Goal: Transaction & Acquisition: Purchase product/service

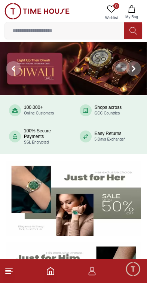
click at [9, 271] on icon at bounding box center [8, 271] width 9 height 9
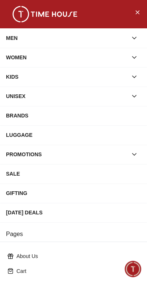
click at [13, 57] on div "WOMEN" at bounding box center [66, 57] width 121 height 13
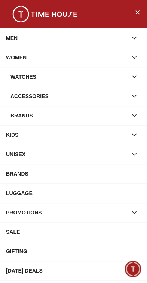
click at [15, 75] on div "Watches" at bounding box center [68, 76] width 117 height 13
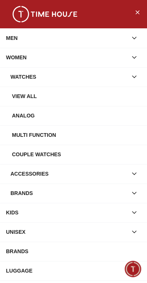
click at [11, 116] on div "Analog" at bounding box center [73, 115] width 135 height 13
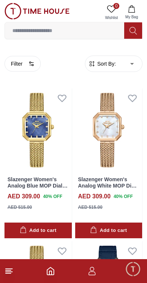
click at [22, 63] on button "Filter" at bounding box center [22, 64] width 36 height 16
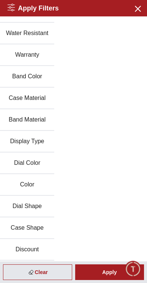
scroll to position [80, 0]
click at [41, 250] on button "Discount" at bounding box center [27, 250] width 54 height 22
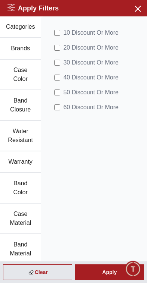
scroll to position [0, 0]
click at [134, 6] on icon "button" at bounding box center [136, 8] width 9 height 9
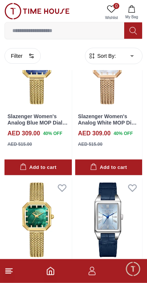
scroll to position [64, 0]
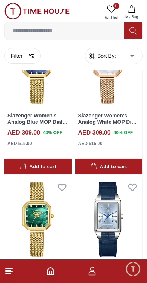
click at [96, 55] on span "Sort By:" at bounding box center [106, 55] width 20 height 7
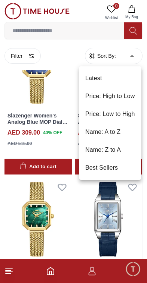
click at [87, 114] on li "Price: Low to High" at bounding box center [110, 114] width 62 height 18
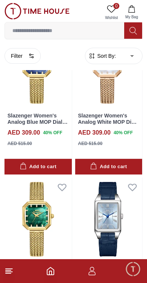
type input "*"
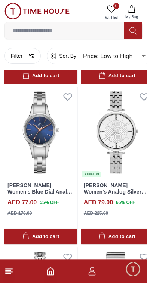
scroll to position [2252, 0]
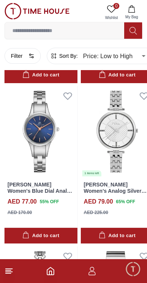
click at [131, 138] on img at bounding box center [117, 131] width 73 height 91
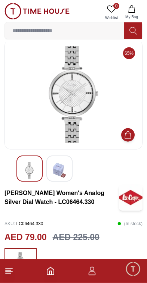
scroll to position [9, 0]
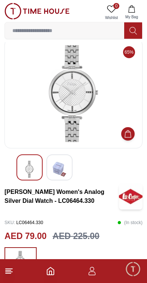
click at [39, 100] on img at bounding box center [73, 93] width 125 height 97
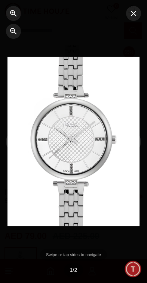
click at [135, 15] on icon "button" at bounding box center [133, 13] width 5 height 5
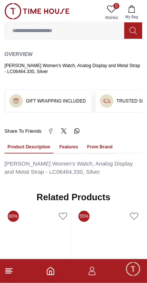
scroll to position [394, 0]
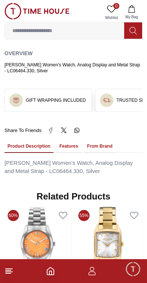
click at [76, 145] on button "Features" at bounding box center [68, 146] width 25 height 13
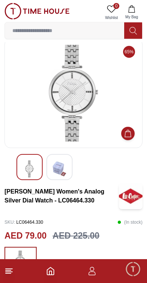
scroll to position [0, 0]
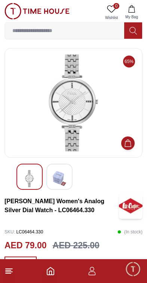
click at [27, 102] on img at bounding box center [73, 102] width 125 height 97
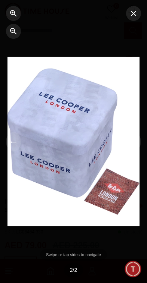
click at [34, 98] on div at bounding box center [24, 141] width 49 height 283
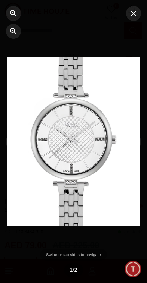
click at [133, 16] on icon "button" at bounding box center [133, 13] width 9 height 9
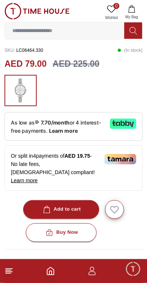
scroll to position [186, 0]
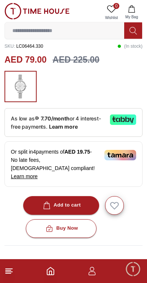
click at [78, 201] on div "Add to cart" at bounding box center [60, 205] width 39 height 9
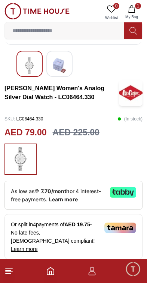
scroll to position [113, 0]
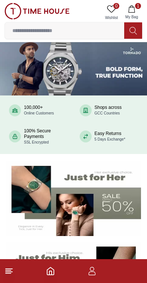
click at [95, 273] on icon "button" at bounding box center [91, 271] width 9 height 9
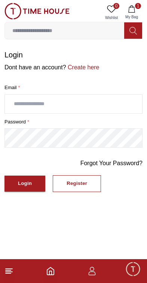
click at [25, 103] on input "text" at bounding box center [73, 104] width 137 height 19
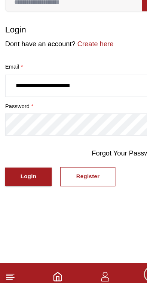
type input "**********"
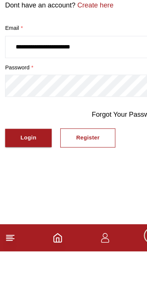
click at [19, 179] on div "Login" at bounding box center [25, 183] width 14 height 9
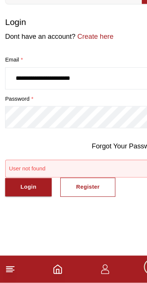
click at [106, 159] on link "Forgot Your Password?" at bounding box center [111, 163] width 62 height 9
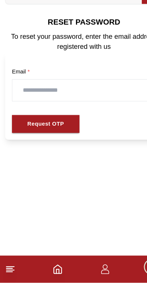
click at [18, 105] on input "text" at bounding box center [73, 114] width 125 height 19
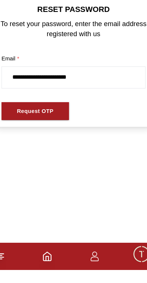
type input "**********"
click at [13, 136] on button "Request OTP" at bounding box center [39, 144] width 59 height 16
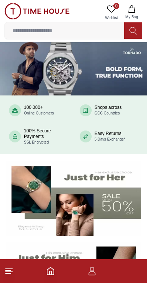
click at [93, 269] on icon "button" at bounding box center [91, 271] width 9 height 9
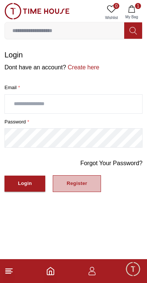
click at [88, 188] on button "Register" at bounding box center [77, 183] width 48 height 17
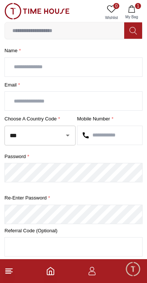
click at [15, 67] on input "text" at bounding box center [73, 67] width 137 height 19
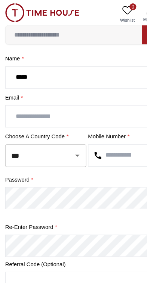
type input "*****"
click at [21, 99] on input "text" at bounding box center [73, 102] width 137 height 19
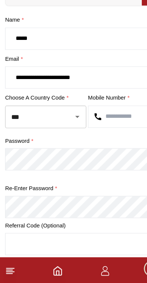
type input "**********"
click at [109, 127] on input "text" at bounding box center [109, 136] width 65 height 19
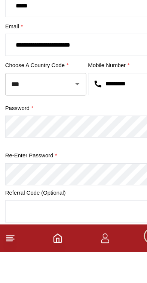
type input "*********"
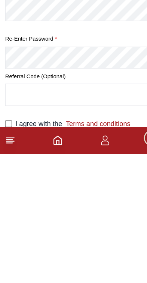
scroll to position [54, 0]
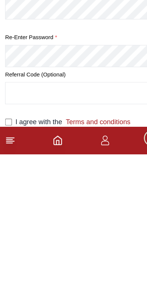
click at [7, 101] on form "**********" at bounding box center [73, 140] width 138 height 289
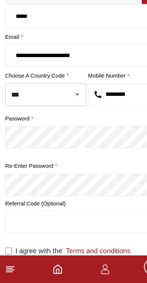
click at [49, 267] on icon "Home" at bounding box center [50, 271] width 9 height 9
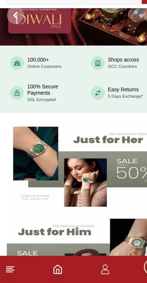
scroll to position [20, 0]
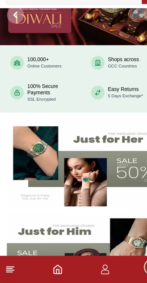
click at [93, 267] on icon "button" at bounding box center [91, 271] width 9 height 9
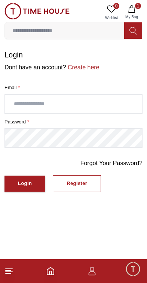
click at [133, 272] on span "Minimize live chat window" at bounding box center [133, 269] width 22 height 22
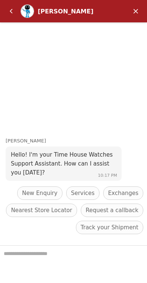
click at [9, 18] on em "Back" at bounding box center [11, 11] width 15 height 15
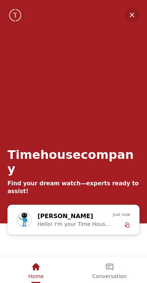
click at [135, 18] on em "Minimize" at bounding box center [131, 14] width 15 height 15
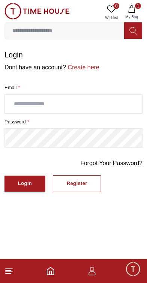
click at [96, 271] on icon "button" at bounding box center [91, 271] width 9 height 9
click at [119, 104] on input "text" at bounding box center [73, 104] width 137 height 19
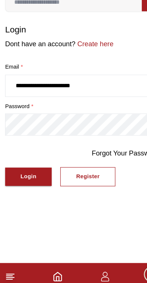
type input "**********"
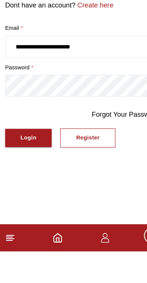
click at [30, 179] on div "Login" at bounding box center [25, 183] width 14 height 9
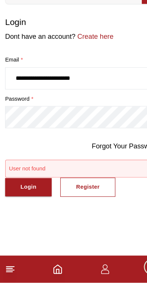
click at [49, 271] on polyline "Home" at bounding box center [50, 273] width 2 height 4
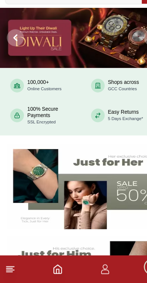
click at [13, 267] on icon at bounding box center [8, 271] width 9 height 9
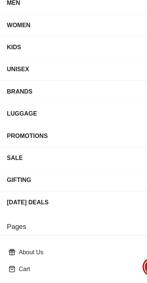
click at [104, 51] on div "WOMEN" at bounding box center [66, 57] width 121 height 13
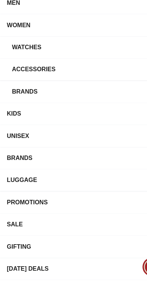
click at [93, 70] on div "Watches" at bounding box center [68, 76] width 117 height 13
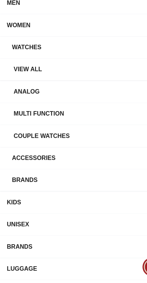
click at [69, 109] on div "Analog" at bounding box center [76, 115] width 129 height 13
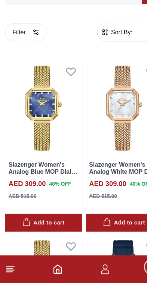
click at [108, 60] on span "Sort By:" at bounding box center [106, 63] width 20 height 7
click at [98, 60] on span "Sort By:" at bounding box center [106, 63] width 20 height 7
click at [112, 60] on span "Sort By:" at bounding box center [106, 63] width 20 height 7
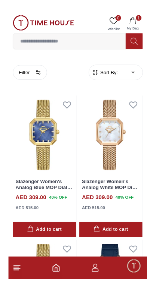
scroll to position [30, 0]
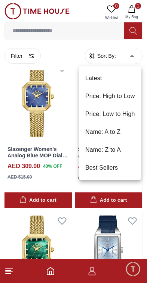
click at [122, 113] on li "Price: Low to High" at bounding box center [110, 114] width 62 height 18
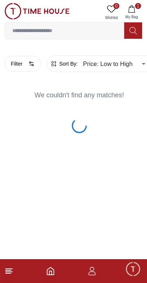
type input "*"
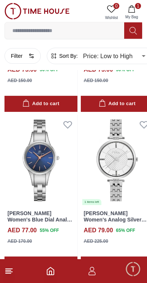
scroll to position [2224, 0]
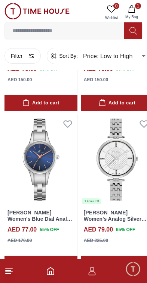
click at [121, 159] on img at bounding box center [117, 159] width 73 height 91
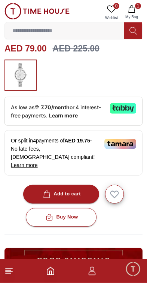
scroll to position [198, 0]
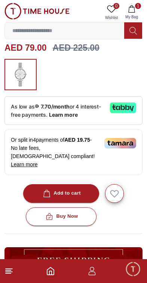
click at [77, 189] on div "Add to cart" at bounding box center [60, 193] width 39 height 9
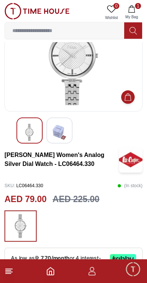
scroll to position [0, 0]
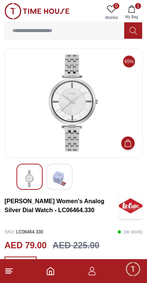
click at [86, 178] on div at bounding box center [73, 177] width 114 height 26
click at [10, 268] on icon at bounding box center [8, 271] width 9 height 9
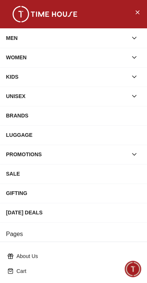
click at [12, 59] on div "WOMEN" at bounding box center [66, 57] width 121 height 13
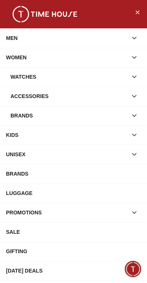
click at [17, 74] on div "Watches" at bounding box center [68, 76] width 117 height 13
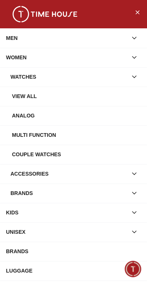
click at [15, 118] on div "Analog" at bounding box center [76, 115] width 129 height 13
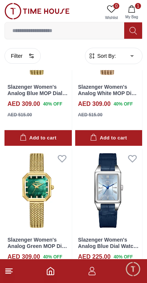
scroll to position [93, 0]
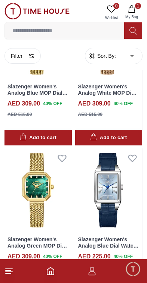
click at [101, 53] on span "Sort By:" at bounding box center [106, 55] width 20 height 7
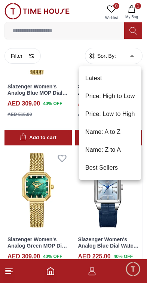
click at [91, 93] on li "Price: High to Low" at bounding box center [110, 96] width 62 height 18
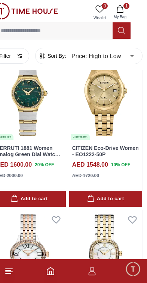
scroll to position [0, 12]
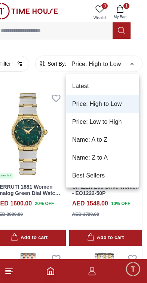
click at [116, 123] on li "Price: Low to High" at bounding box center [102, 122] width 73 height 18
type input "*"
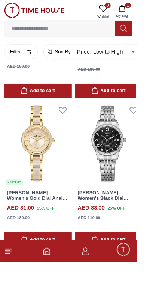
scroll to position [2885, 0]
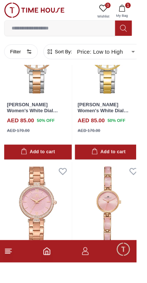
scroll to position [3611, 0]
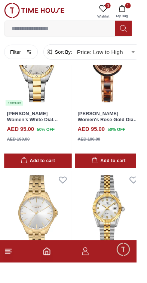
scroll to position [6491, 0]
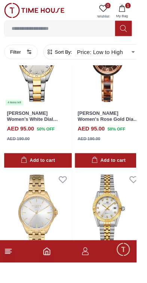
click at [126, 190] on img at bounding box center [117, 229] width 73 height 91
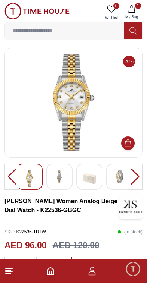
click at [60, 177] on img at bounding box center [59, 176] width 13 height 13
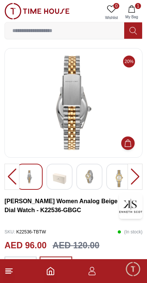
click at [90, 173] on img at bounding box center [88, 176] width 13 height 13
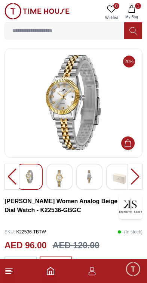
click at [118, 176] on img at bounding box center [118, 178] width 13 height 17
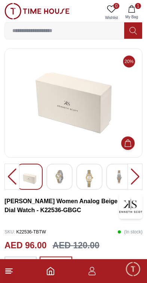
click at [115, 174] on img at bounding box center [118, 176] width 13 height 13
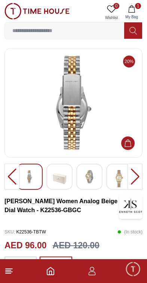
click at [116, 178] on img at bounding box center [118, 178] width 13 height 17
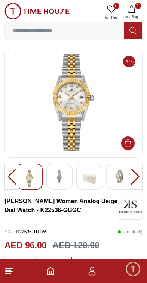
click at [119, 173] on img at bounding box center [118, 176] width 13 height 13
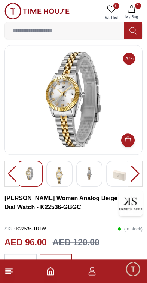
scroll to position [3, 0]
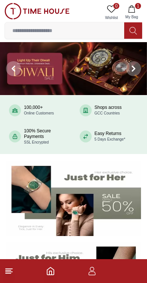
click at [13, 270] on icon at bounding box center [8, 271] width 9 height 9
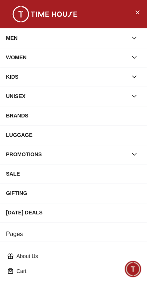
click at [104, 59] on div "WOMEN" at bounding box center [66, 57] width 121 height 13
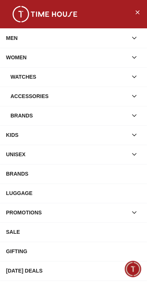
click at [87, 77] on div "Watches" at bounding box center [68, 76] width 117 height 13
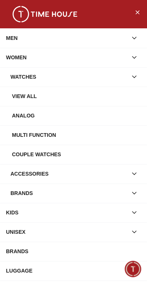
click at [36, 116] on div "Analog" at bounding box center [76, 115] width 129 height 13
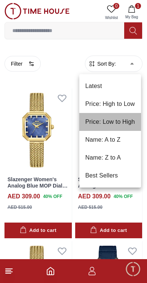
click at [128, 124] on li "Price: Low to High" at bounding box center [110, 122] width 62 height 18
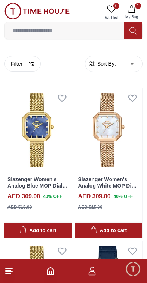
type input "*"
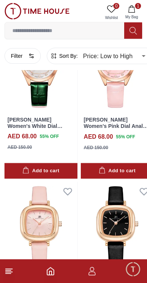
scroll to position [1319, 0]
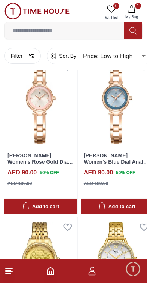
scroll to position [4608, 0]
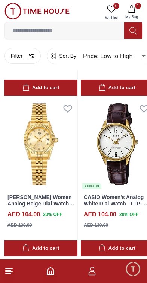
scroll to position [7380, 0]
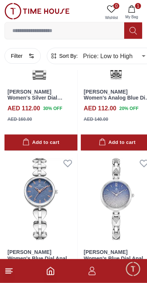
scroll to position [9252, 0]
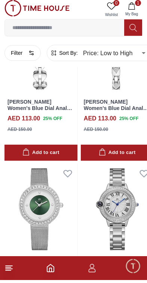
scroll to position [9399, 0]
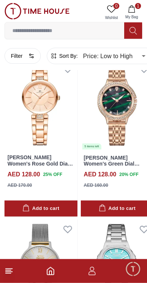
scroll to position [14186, 0]
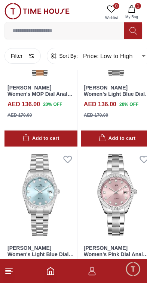
scroll to position [16638, 0]
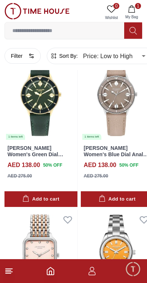
scroll to position [17701, 0]
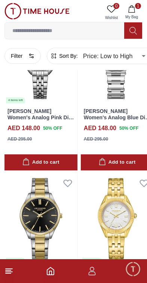
scroll to position [20145, 0]
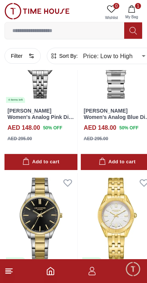
click at [140, 9] on button "1 My Bag" at bounding box center [132, 12] width 22 height 19
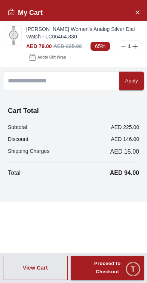
click at [16, 41] on img at bounding box center [13, 35] width 15 height 19
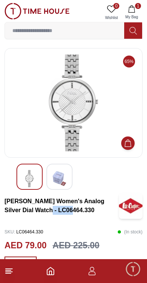
click at [53, 215] on div "[PERSON_NAME] Women's Analog Silver Dial Watch - LC06464.330" at bounding box center [73, 206] width 138 height 26
click at [55, 215] on div "[PERSON_NAME] Women's Analog Silver Dial Watch - LC06464.330" at bounding box center [73, 206] width 138 height 26
copy h3 "LC06464.330"
click at [13, 202] on h3 "[PERSON_NAME] Women's Analog Silver Dial Watch - LC06464.330" at bounding box center [61, 206] width 114 height 18
copy h3 "LC06464"
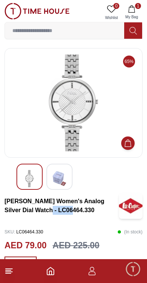
click at [93, 156] on div at bounding box center [73, 103] width 138 height 110
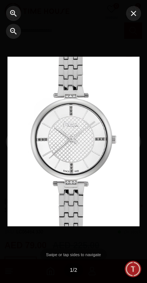
click at [134, 12] on icon "button" at bounding box center [133, 13] width 9 height 9
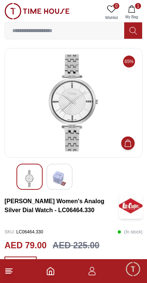
click at [131, 8] on icon "button" at bounding box center [131, 8] width 7 height 7
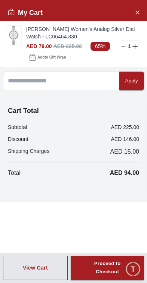
click at [138, 47] on icon at bounding box center [135, 46] width 7 height 5
click at [134, 48] on icon at bounding box center [135, 46] width 7 height 5
click at [17, 37] on img at bounding box center [13, 35] width 15 height 19
click at [53, 59] on span "Add to Gift Wrap" at bounding box center [51, 57] width 28 height 7
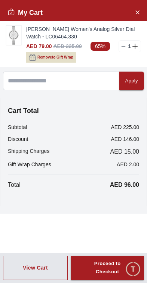
click at [135, 46] on icon at bounding box center [134, 46] width 5 height 0
click at [93, 270] on div "Proceed to Checkout" at bounding box center [107, 268] width 46 height 17
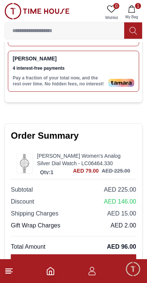
scroll to position [378, 0]
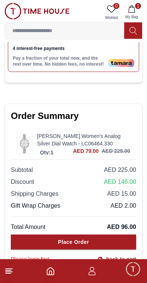
click at [108, 259] on link "back-to-cart" at bounding box center [116, 259] width 39 height 7
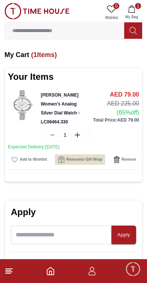
click at [81, 129] on div "1" at bounding box center [65, 135] width 49 height 12
click at [75, 132] on icon at bounding box center [78, 134] width 7 height 5
click at [78, 132] on icon at bounding box center [78, 134] width 7 height 5
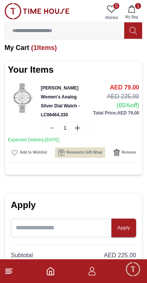
scroll to position [6, 0]
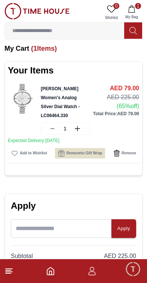
click at [26, 104] on img at bounding box center [23, 99] width 30 height 30
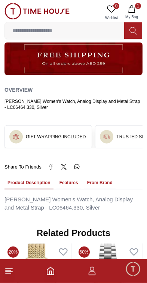
click at [69, 177] on button "Features" at bounding box center [68, 183] width 25 height 13
